Goal: Transaction & Acquisition: Purchase product/service

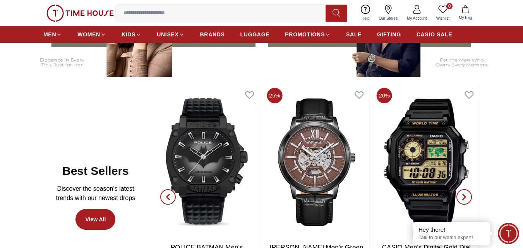
scroll to position [348, 0]
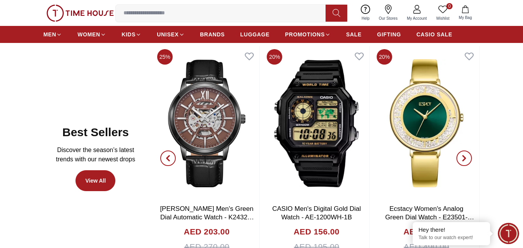
click at [468, 156] on span "button" at bounding box center [463, 158] width 15 height 15
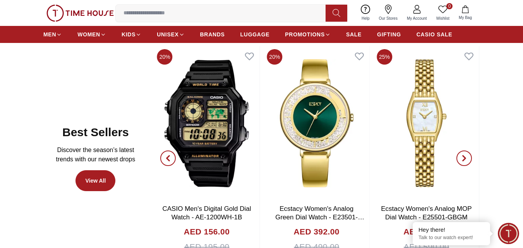
click at [468, 156] on span "button" at bounding box center [463, 158] width 15 height 15
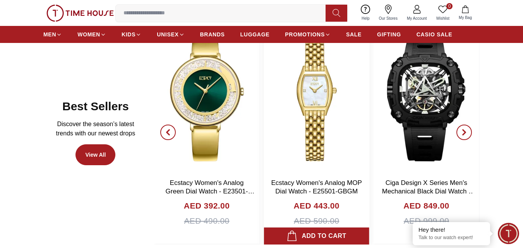
scroll to position [387, 0]
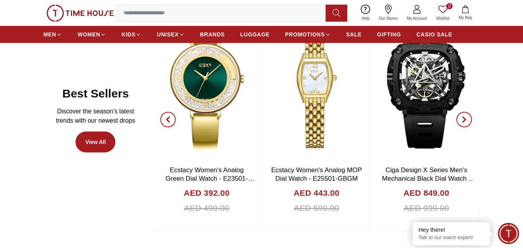
click at [165, 119] on icon "button" at bounding box center [168, 120] width 6 height 6
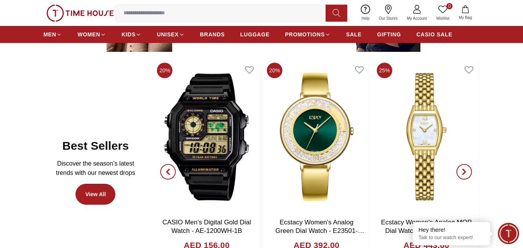
scroll to position [348, 0]
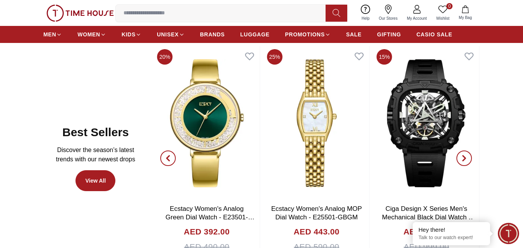
click at [466, 155] on icon "button" at bounding box center [464, 158] width 6 height 6
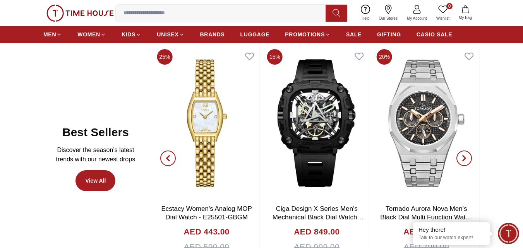
click at [466, 155] on icon "button" at bounding box center [464, 158] width 6 height 6
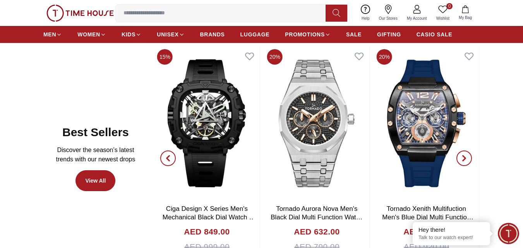
click at [466, 155] on icon "button" at bounding box center [464, 158] width 6 height 6
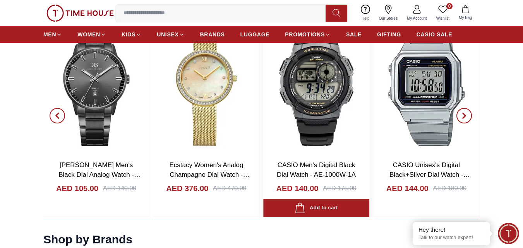
scroll to position [774, 0]
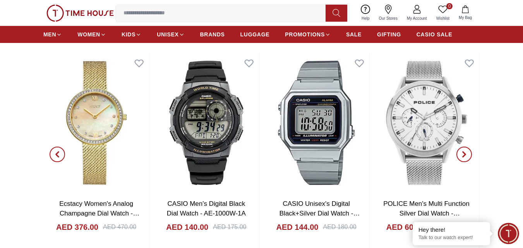
click at [58, 155] on icon "button" at bounding box center [57, 154] width 6 height 6
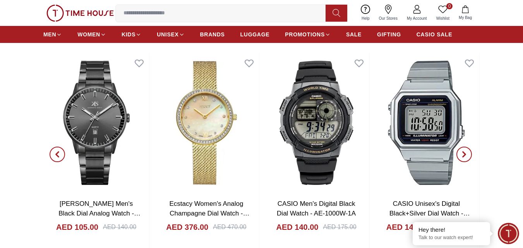
click at [58, 154] on icon "button" at bounding box center [57, 154] width 6 height 6
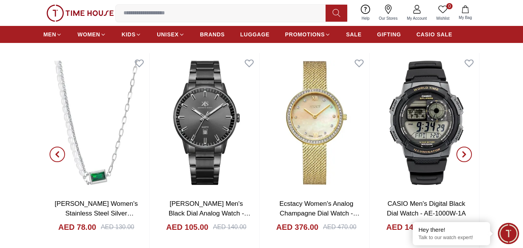
click at [58, 154] on icon "button" at bounding box center [57, 154] width 6 height 6
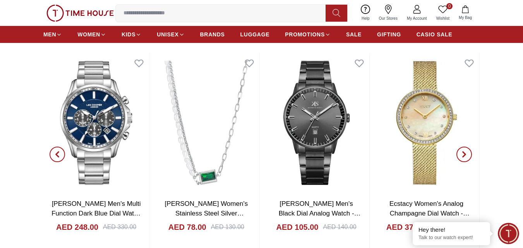
click at [58, 154] on icon "button" at bounding box center [57, 154] width 6 height 6
click at [455, 156] on button "button" at bounding box center [464, 154] width 28 height 203
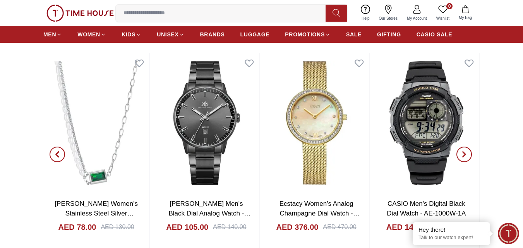
click at [460, 154] on span "button" at bounding box center [463, 154] width 15 height 15
click at [463, 150] on span "button" at bounding box center [463, 154] width 15 height 15
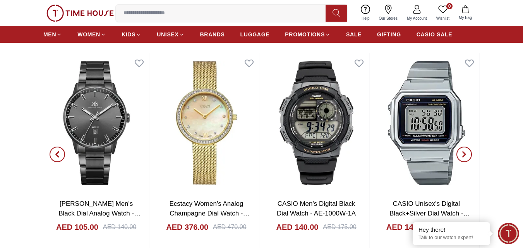
click at [463, 150] on span "button" at bounding box center [463, 154] width 15 height 15
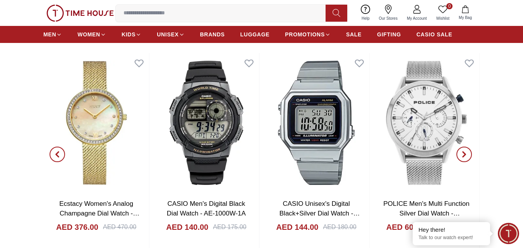
click at [463, 149] on span "button" at bounding box center [463, 154] width 15 height 15
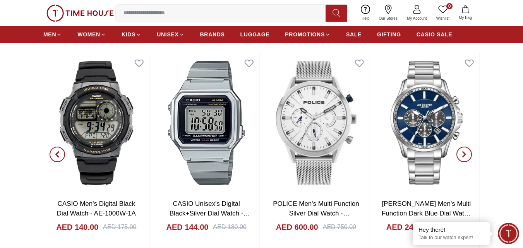
click at [463, 149] on span "button" at bounding box center [463, 154] width 15 height 15
click at [463, 151] on span "button" at bounding box center [463, 154] width 15 height 15
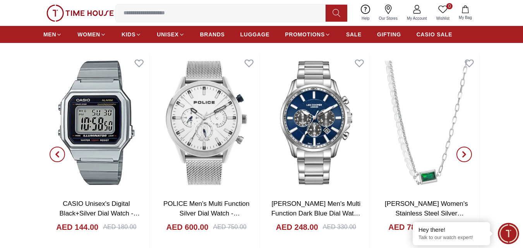
click at [463, 151] on span "button" at bounding box center [463, 154] width 15 height 15
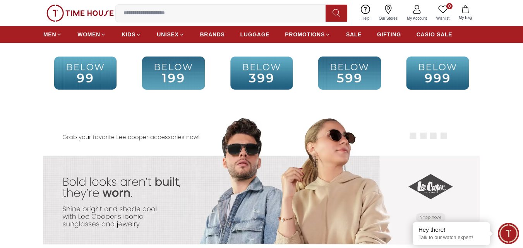
scroll to position [1316, 0]
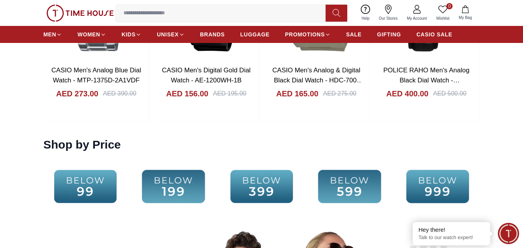
click at [177, 195] on img at bounding box center [173, 187] width 84 height 54
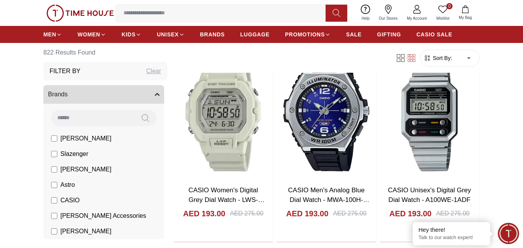
scroll to position [658, 0]
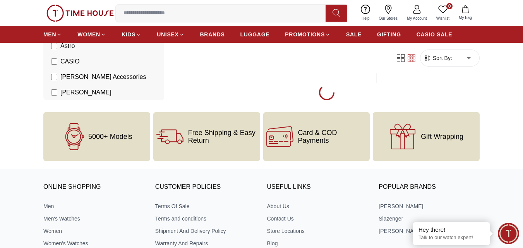
scroll to position [1576, 0]
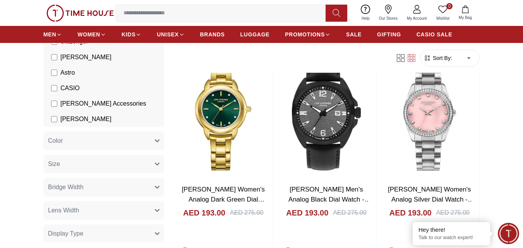
scroll to position [116, 0]
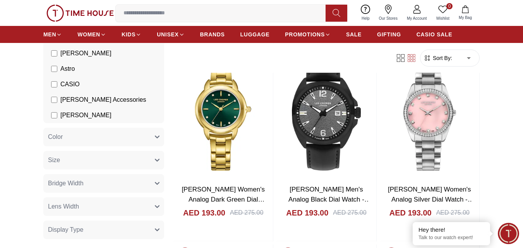
click at [57, 88] on label "CASIO" at bounding box center [65, 84] width 29 height 9
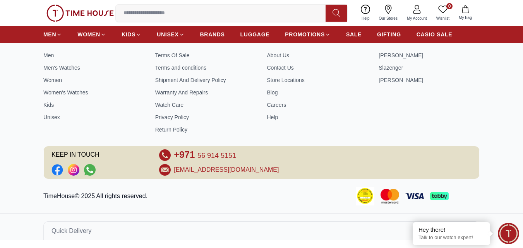
scroll to position [332, 0]
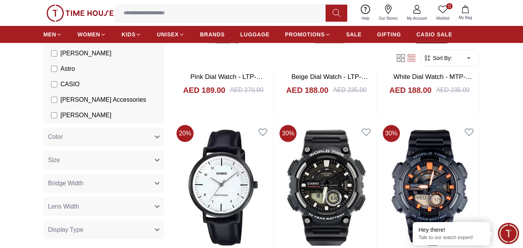
scroll to position [1007, 0]
